Goal: Transaction & Acquisition: Purchase product/service

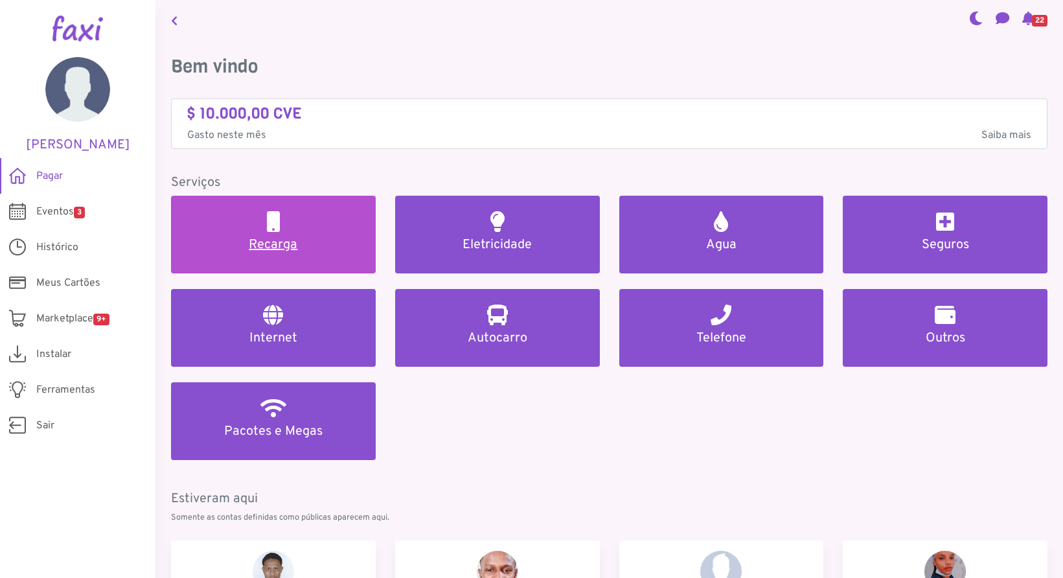
click at [269, 242] on h5 "Recarga" at bounding box center [273, 245] width 174 height 16
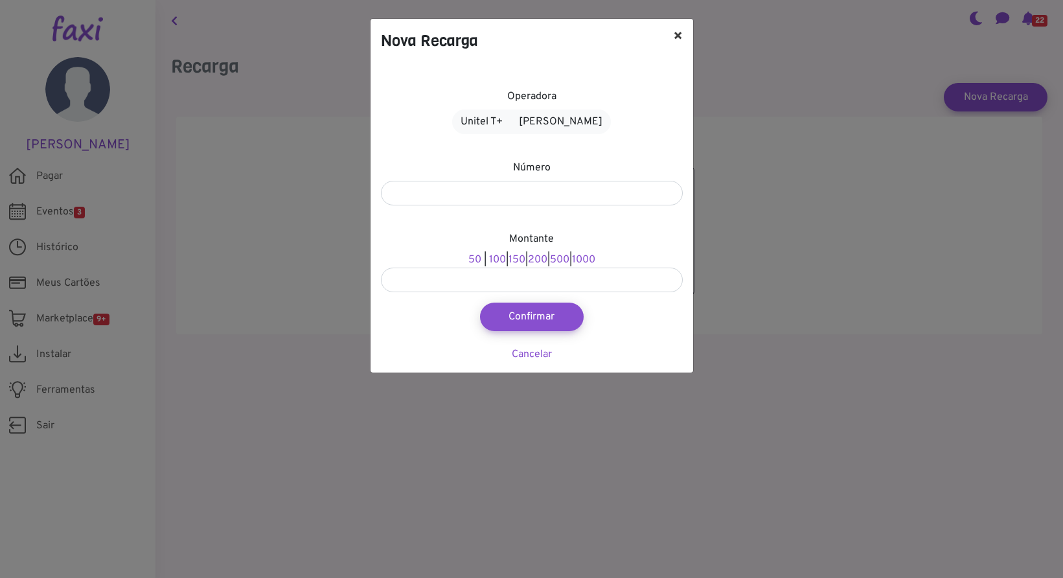
click at [676, 31] on button "×" at bounding box center [677, 37] width 30 height 36
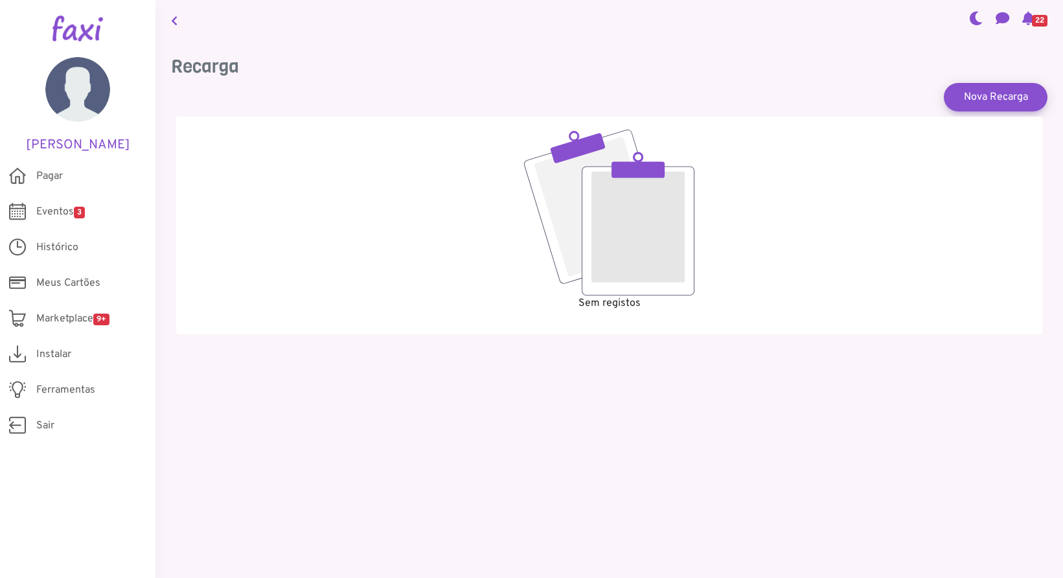
click at [171, 17] on icon at bounding box center [174, 21] width 6 height 10
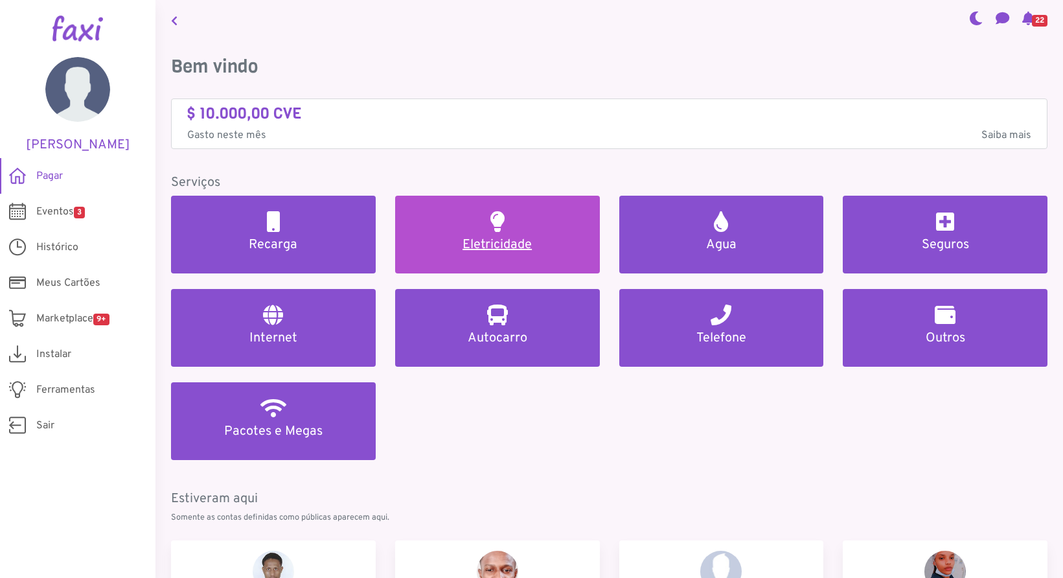
click at [518, 232] on link "Eletricidade" at bounding box center [497, 235] width 205 height 78
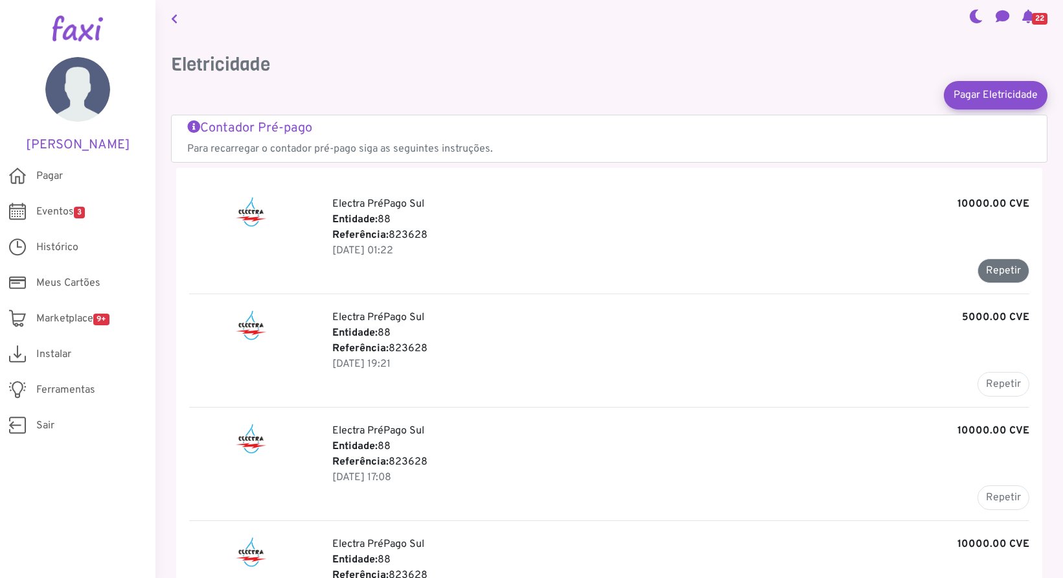
scroll to position [1, 0]
click at [1002, 271] on button "Repetir" at bounding box center [1003, 271] width 52 height 25
type input "******"
type input "********"
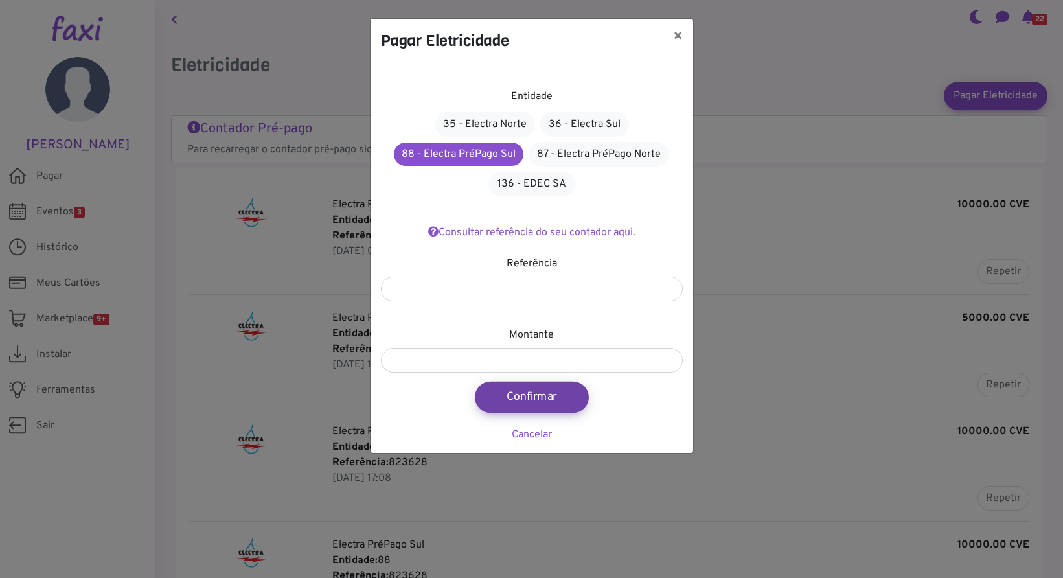
click at [546, 398] on button "Confirmar" at bounding box center [532, 396] width 114 height 31
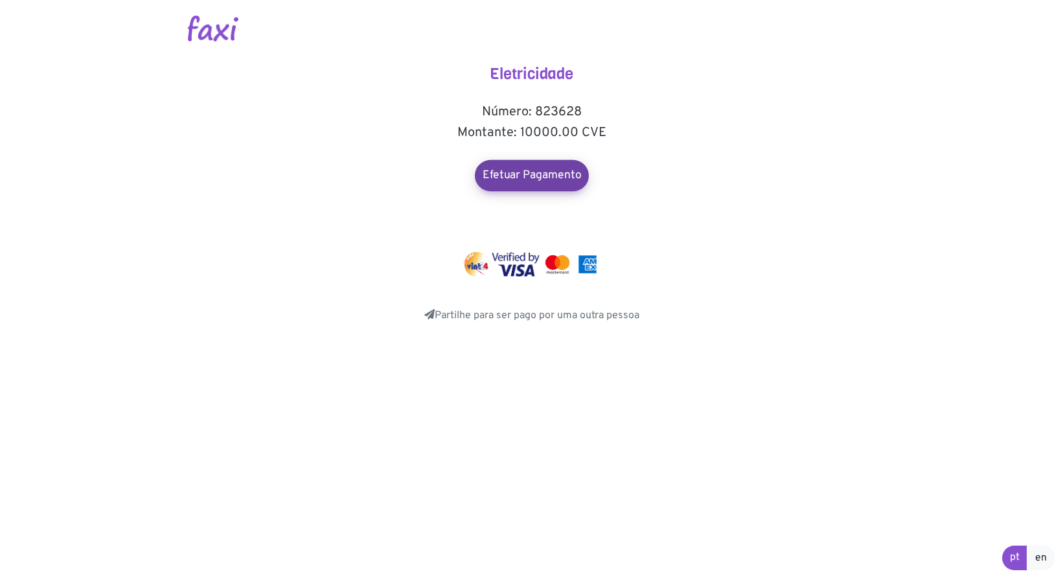
click at [545, 172] on link "Efetuar Pagamento" at bounding box center [532, 175] width 114 height 31
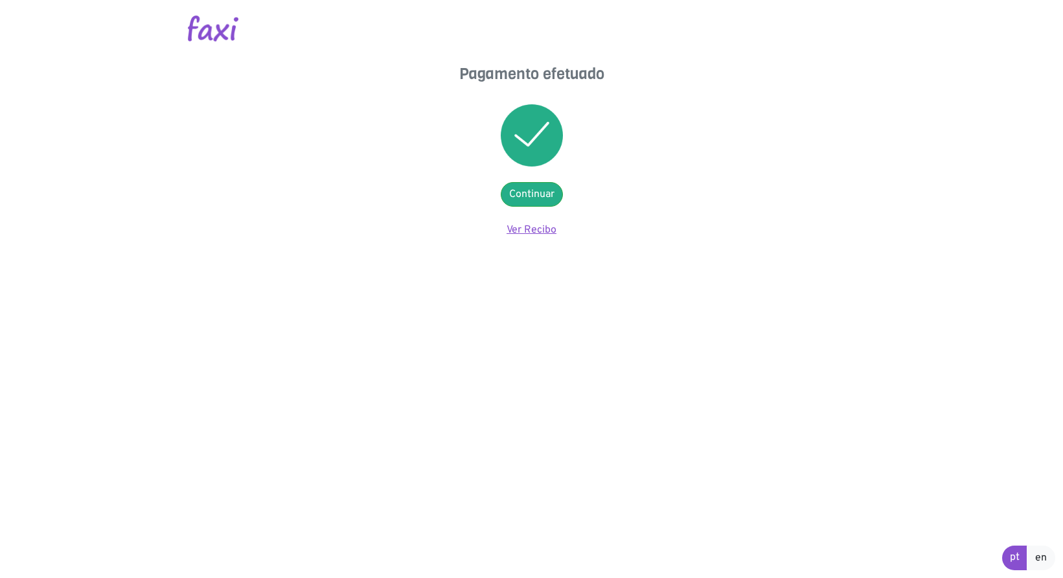
click at [532, 227] on link "Ver Recibo" at bounding box center [531, 229] width 50 height 13
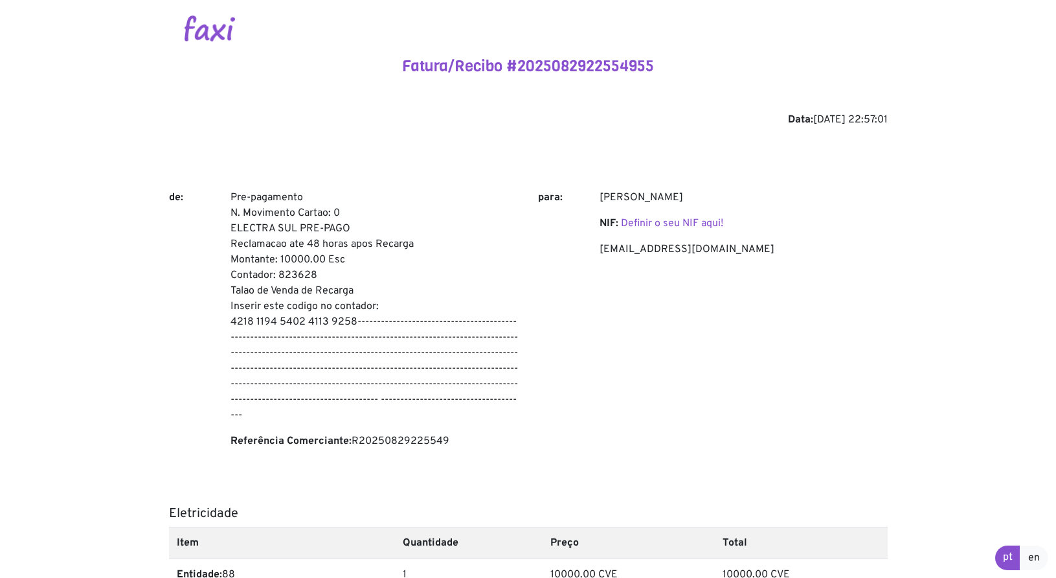
scroll to position [36, 0]
